Goal: Task Accomplishment & Management: Manage account settings

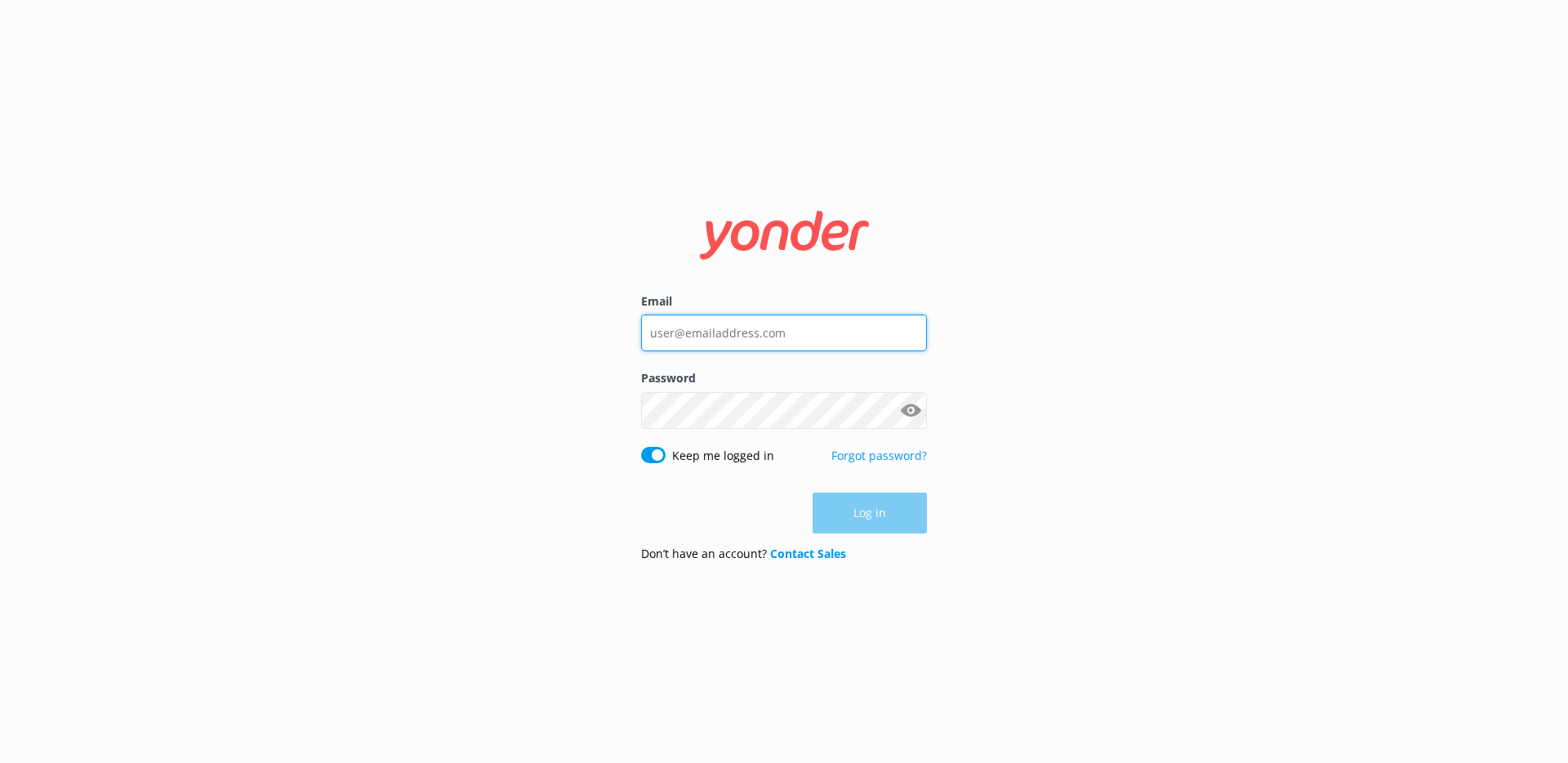
type input "chad@tomis.tech"
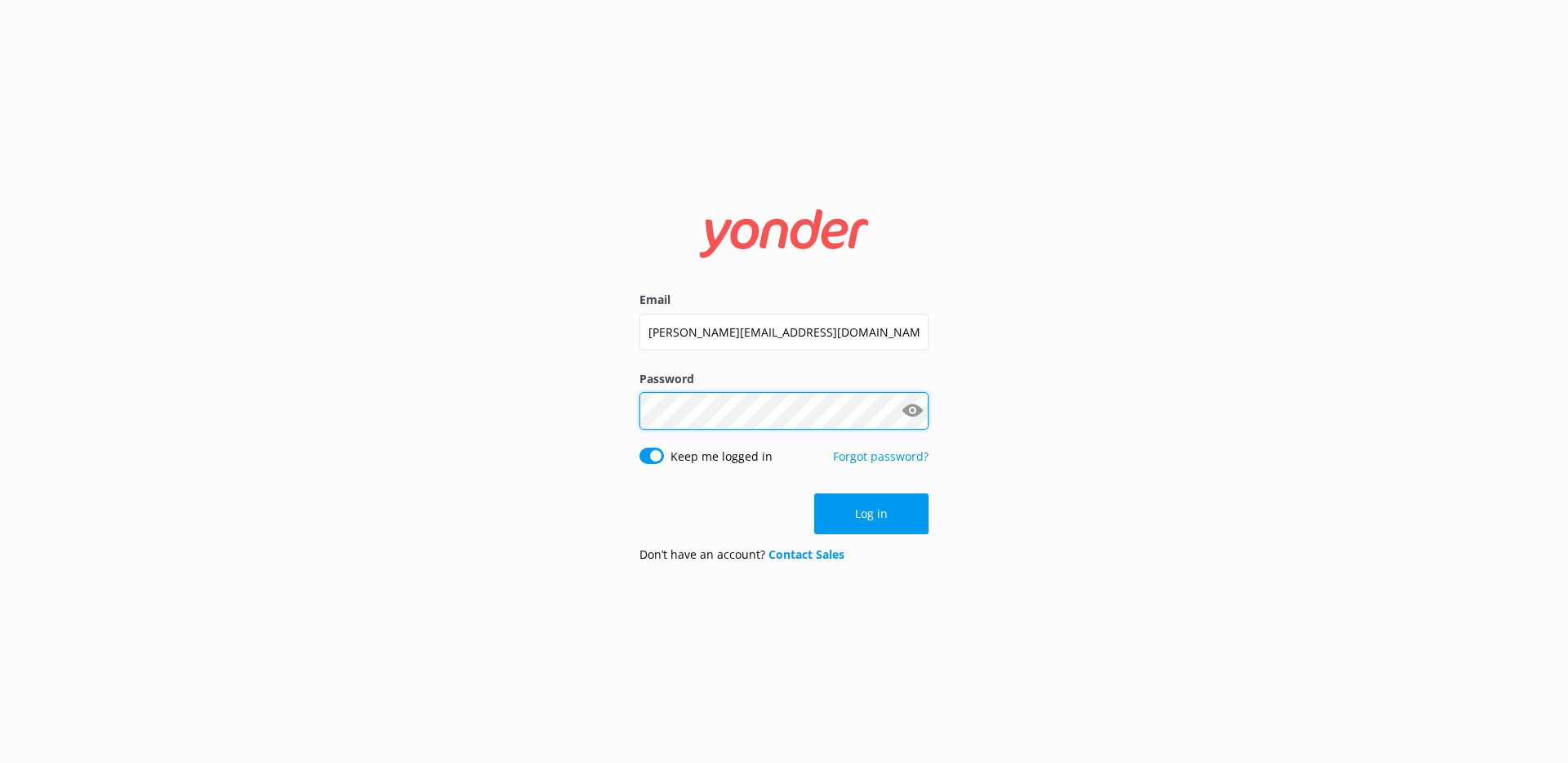
click button "Log in" at bounding box center [871, 514] width 114 height 41
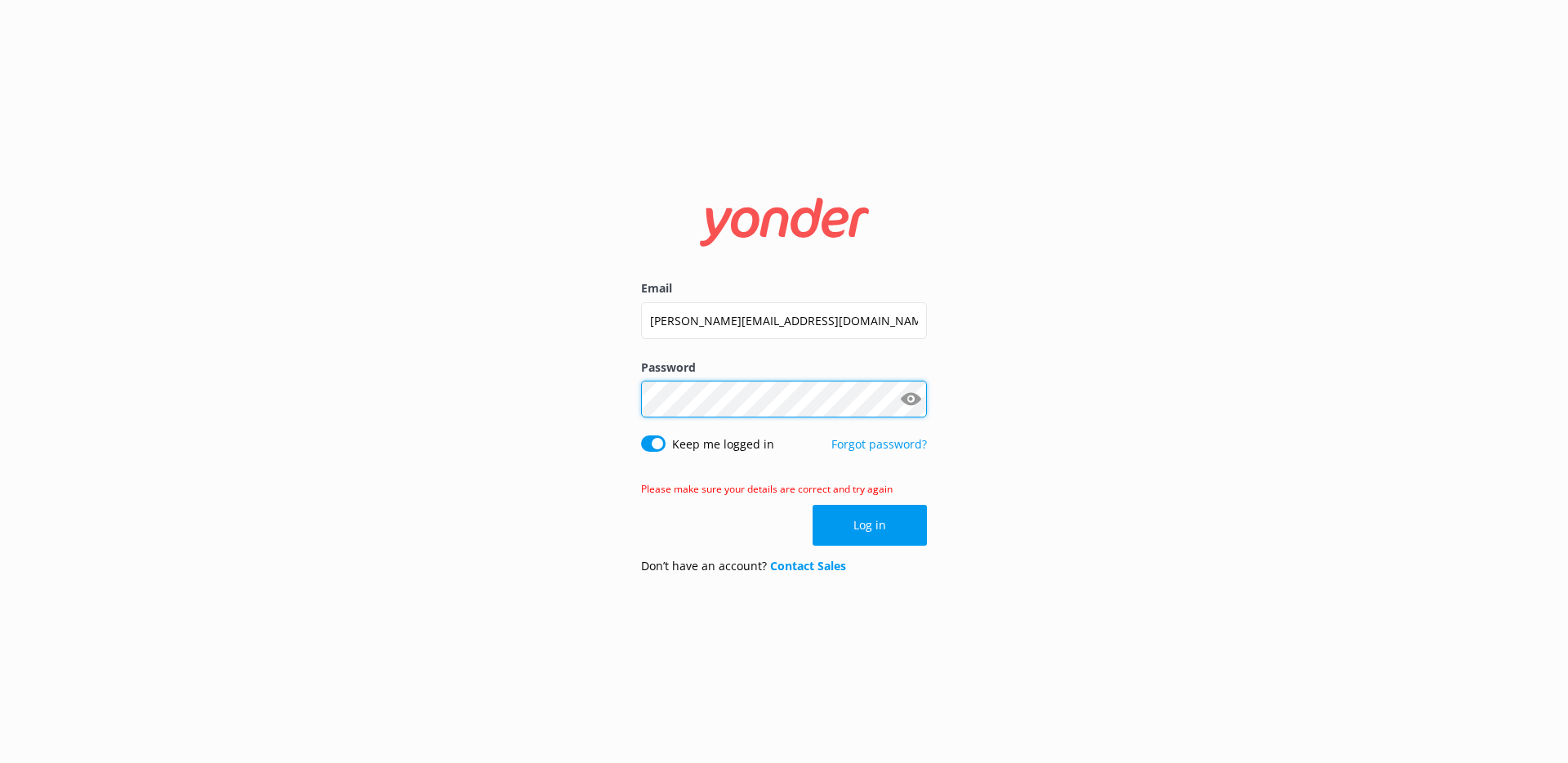
click at [503, 357] on div "Email chad@tomis.tech Password Show password Keep me logged in Forgot password?…" at bounding box center [784, 381] width 1568 height 763
click button "Log in" at bounding box center [870, 525] width 114 height 41
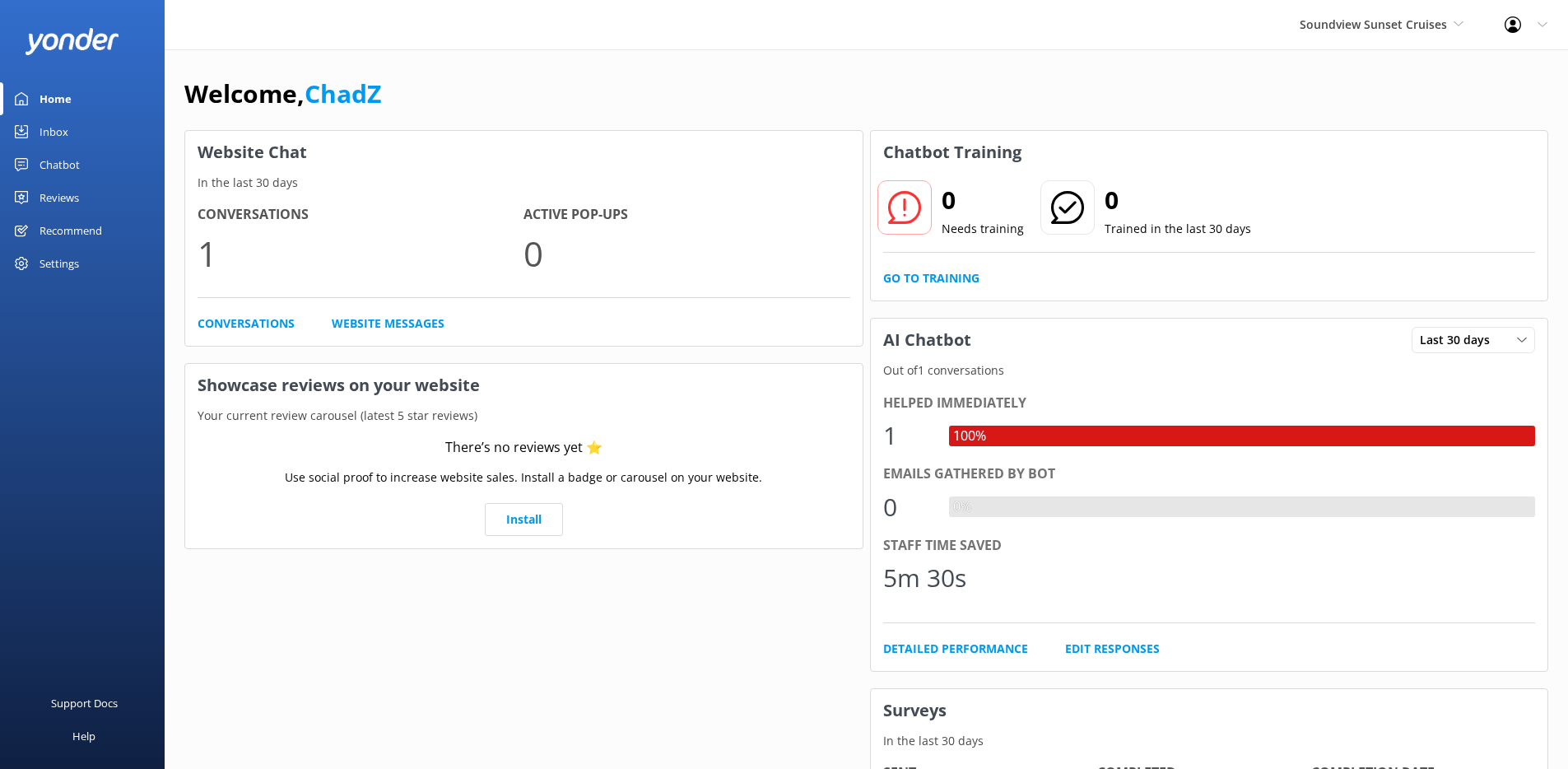
click at [75, 261] on div "Settings" at bounding box center [58, 264] width 39 height 33
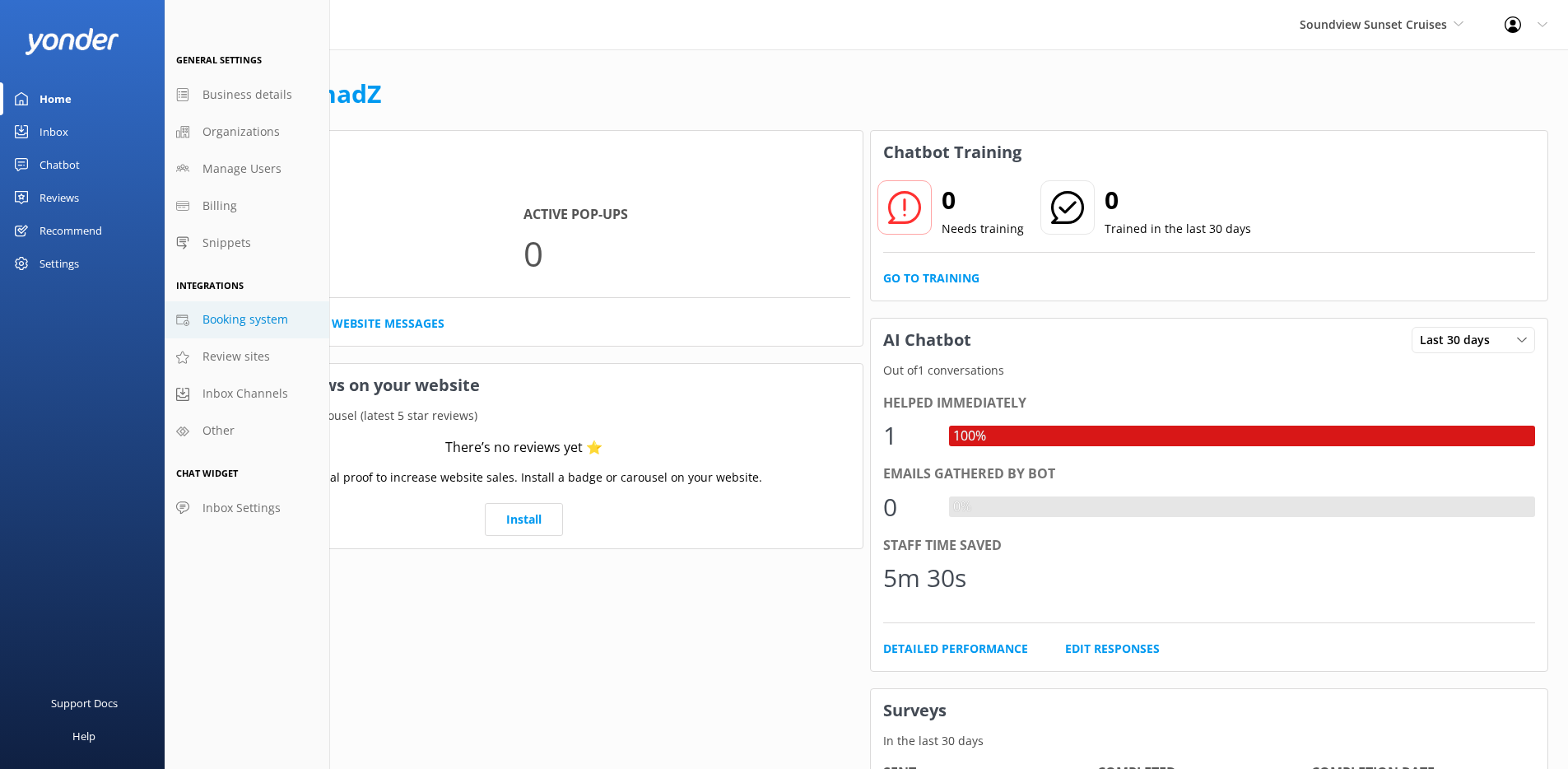
click at [229, 312] on span "Booking system" at bounding box center [245, 319] width 86 height 18
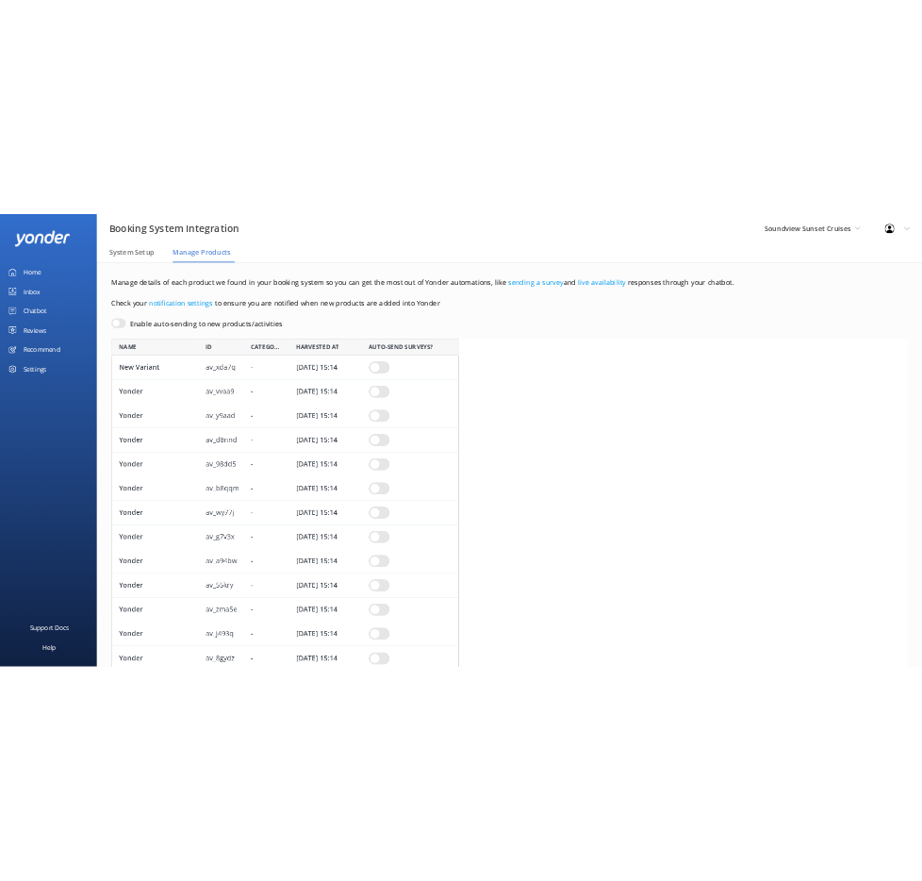
scroll to position [633, 663]
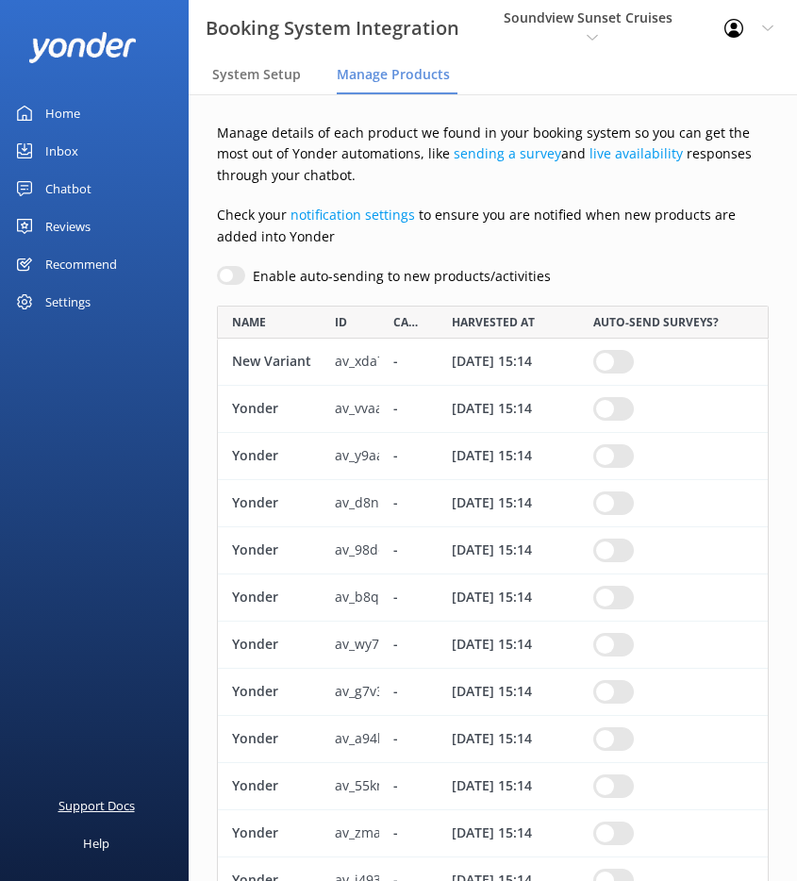
click at [106, 800] on div "Support Docs" at bounding box center [96, 805] width 76 height 38
